Goal: Task Accomplishment & Management: Use online tool/utility

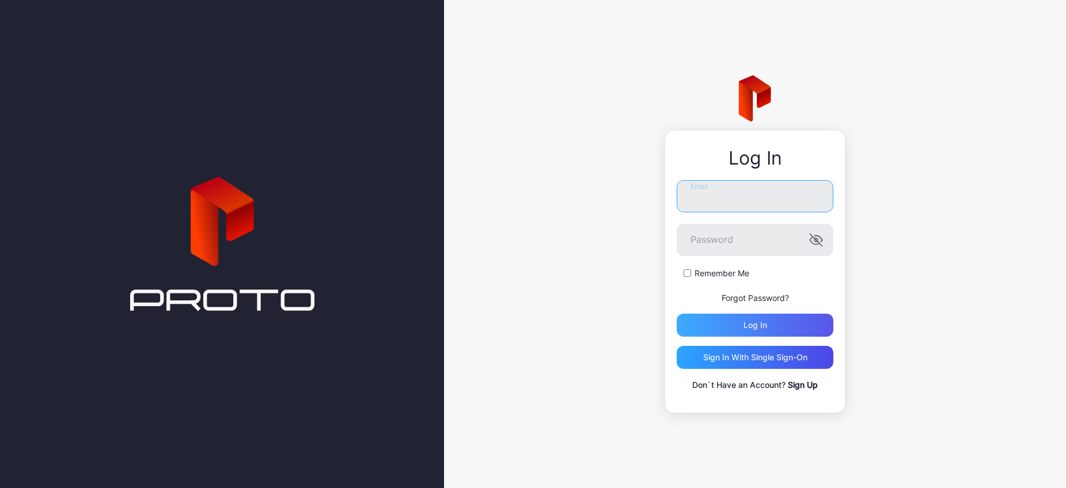
type input "**********"
click at [750, 327] on div "Log in" at bounding box center [755, 325] width 24 height 9
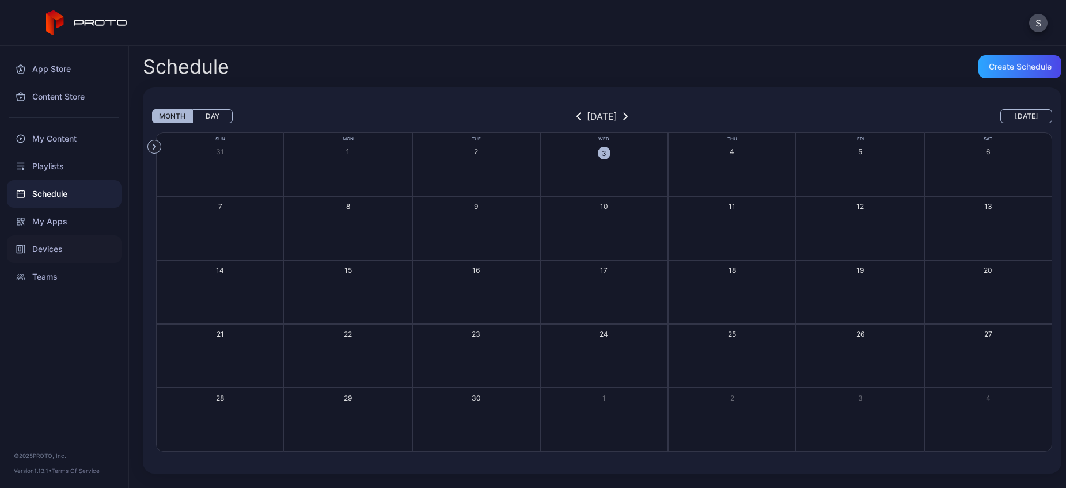
click at [63, 250] on div "Devices" at bounding box center [64, 249] width 115 height 28
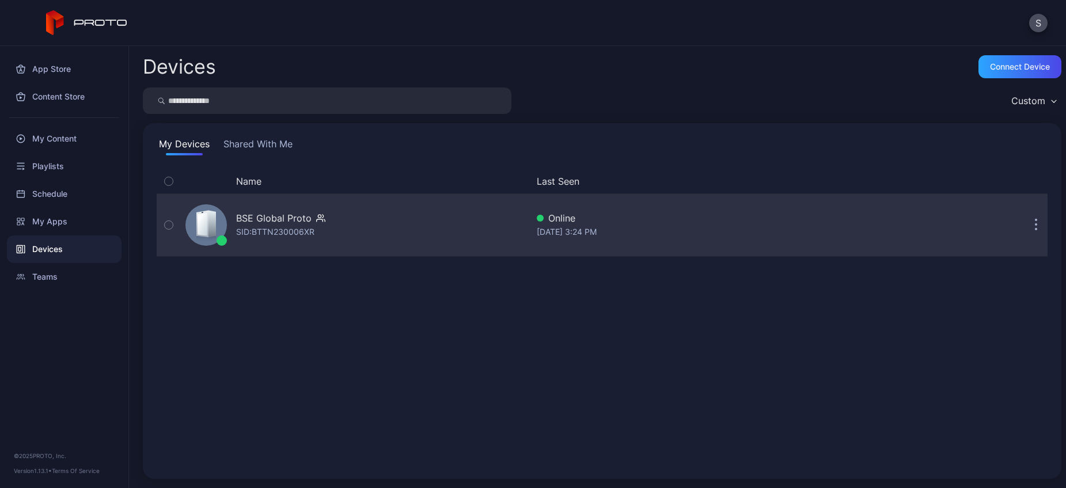
click at [1035, 226] on icon "button" at bounding box center [1036, 226] width 2 height 2
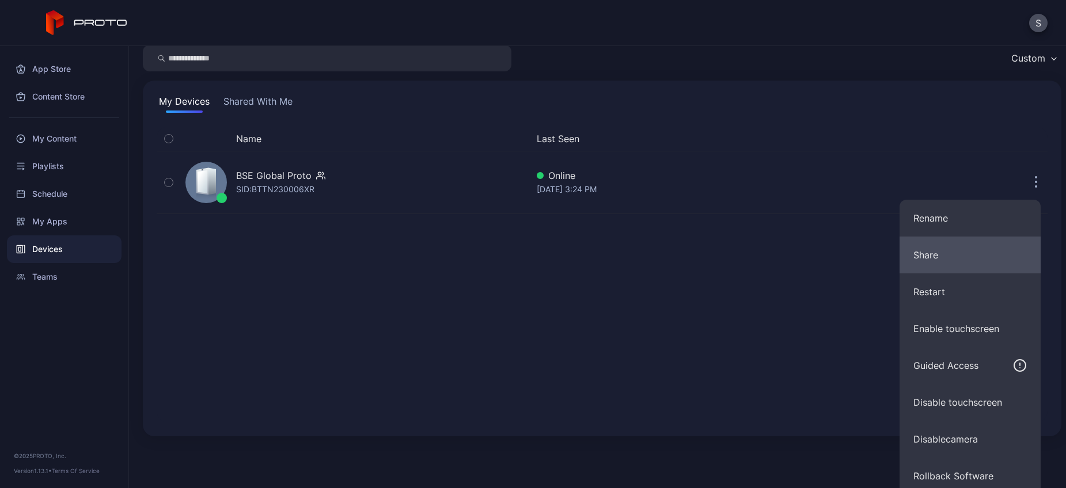
scroll to position [49, 0]
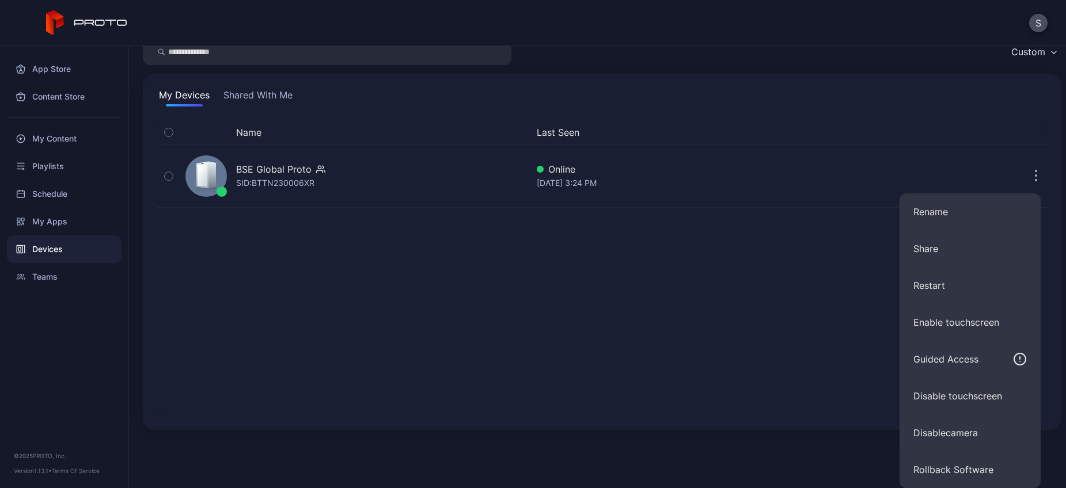
click at [758, 318] on div "Name Last Seen BSE Global Proto SID: BTTN230006XR Online [DATE] 3:24 PM" at bounding box center [602, 268] width 891 height 296
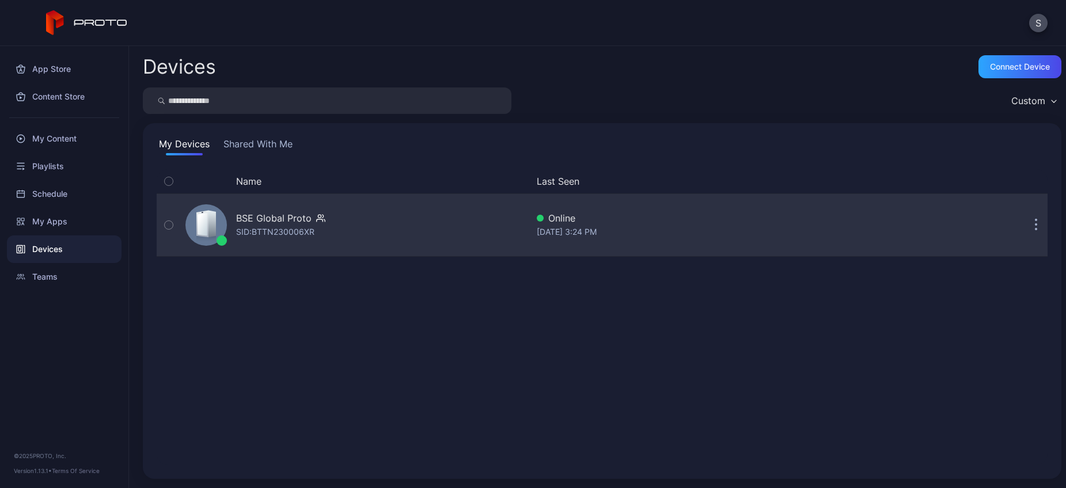
click at [291, 220] on div "BSE Global Proto" at bounding box center [273, 218] width 75 height 14
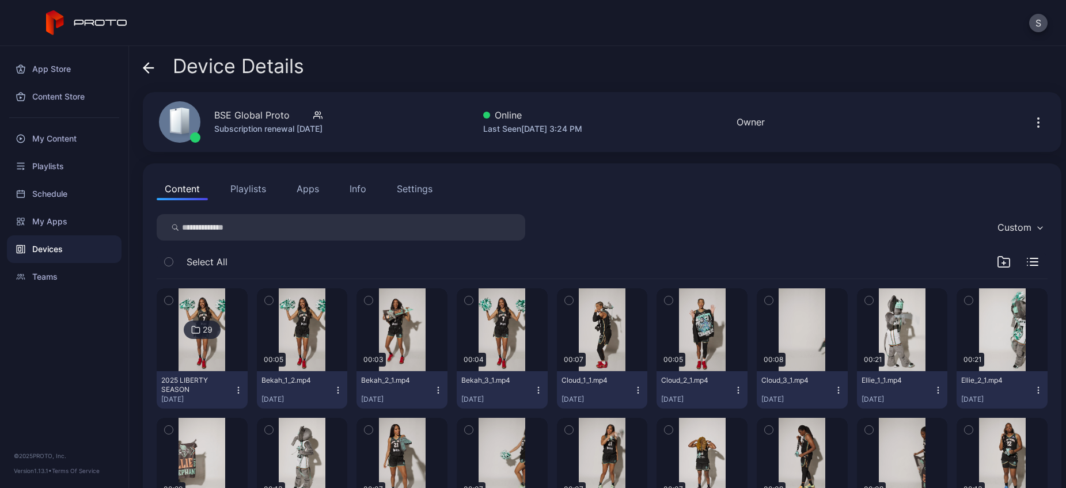
click at [1037, 122] on icon "button" at bounding box center [1037, 122] width 1 height 1
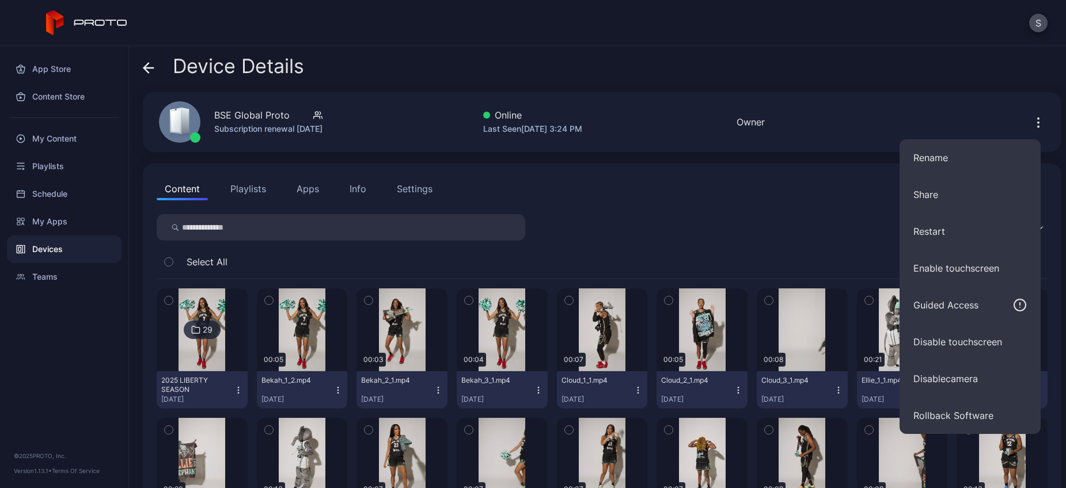
click at [1037, 122] on icon "button" at bounding box center [1037, 122] width 1 height 1
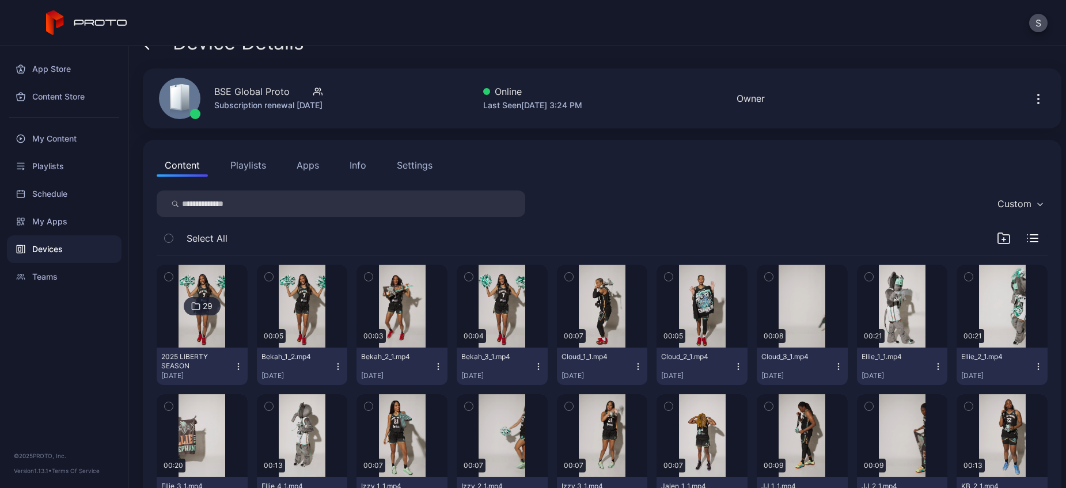
scroll to position [25, 0]
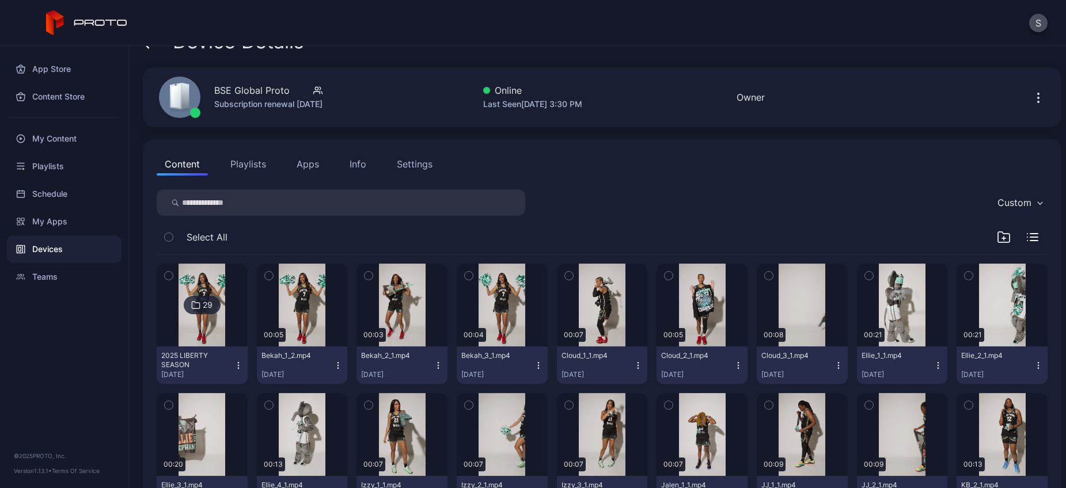
click at [1031, 91] on icon "button" at bounding box center [1038, 98] width 14 height 14
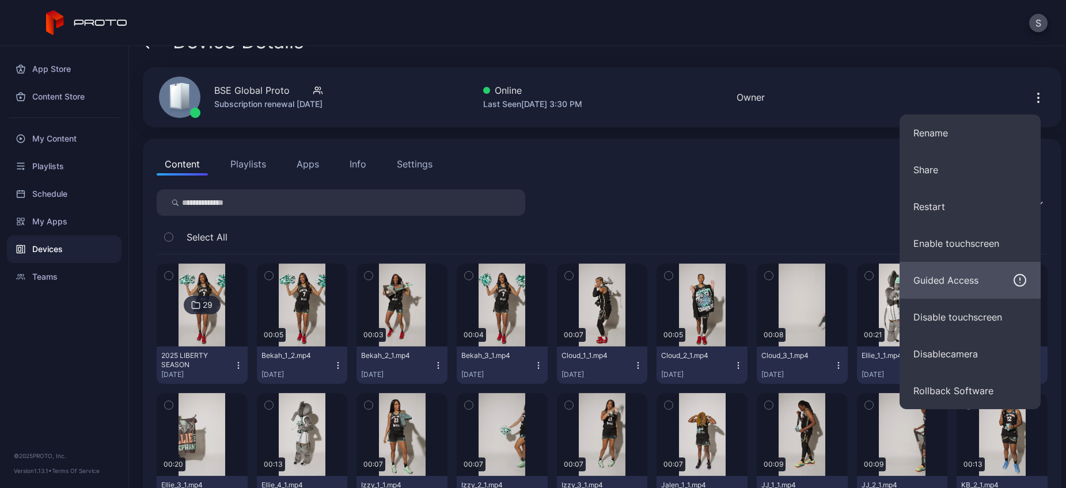
scroll to position [21, 0]
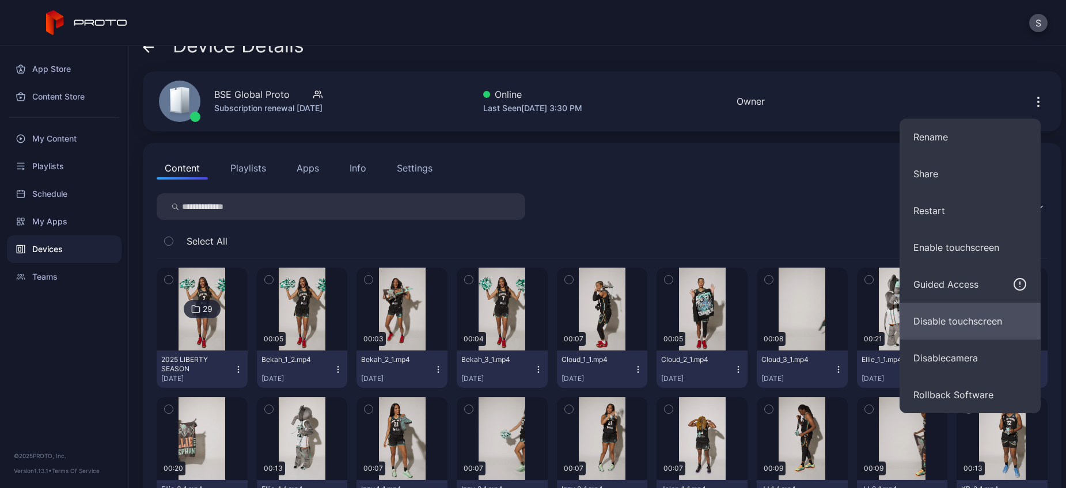
click at [921, 324] on button "Disable touchscreen" at bounding box center [969, 321] width 141 height 37
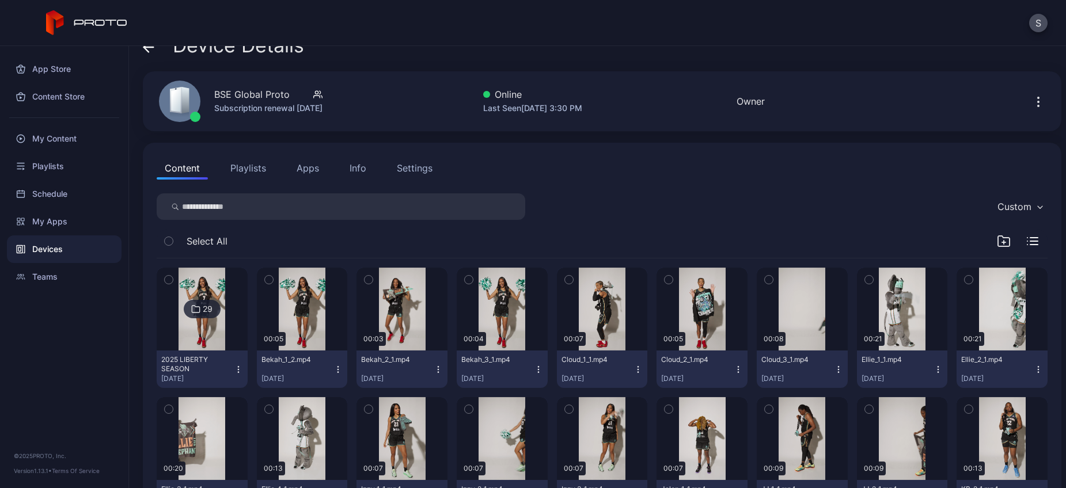
click at [1031, 102] on icon "button" at bounding box center [1038, 102] width 14 height 14
click at [877, 33] on div "S" at bounding box center [533, 23] width 1066 height 46
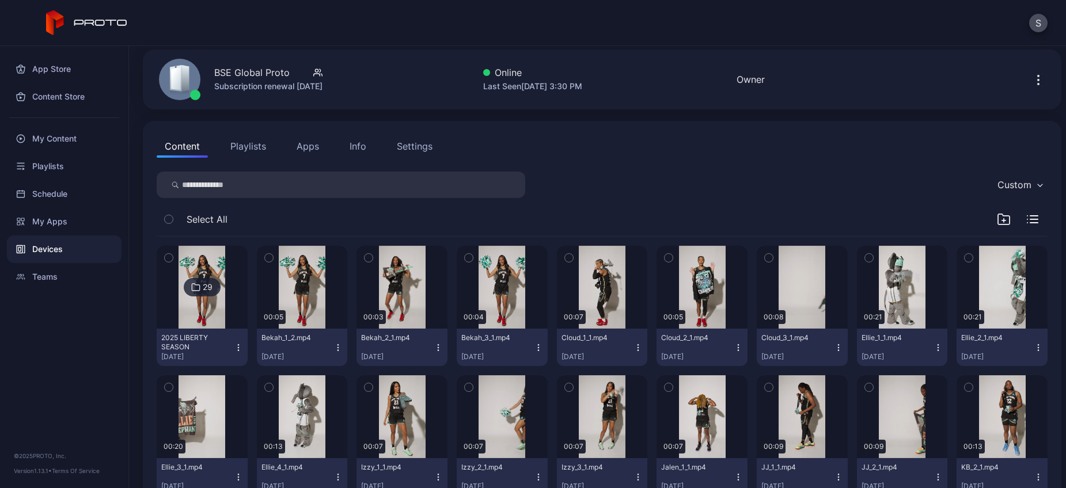
scroll to position [0, 0]
